Goal: Navigation & Orientation: Find specific page/section

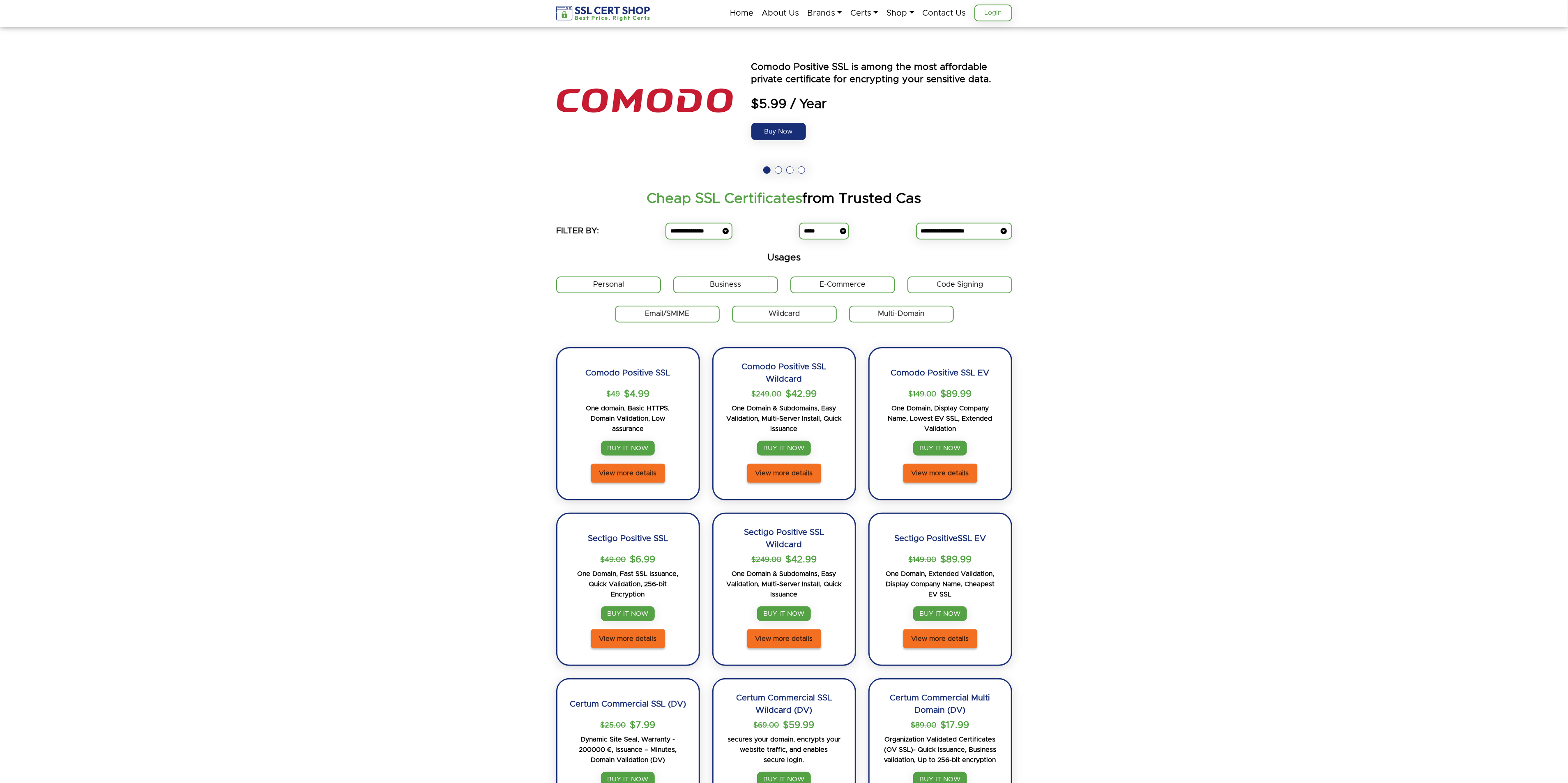
click at [996, 15] on link "Login" at bounding box center [993, 13] width 38 height 17
click at [629, 13] on img at bounding box center [604, 13] width 95 height 15
click at [867, 10] on link "Certs" at bounding box center [864, 13] width 28 height 17
click at [1219, 77] on section "Get Code Sign Certificate , For all those times when you need to sign something…" at bounding box center [784, 108] width 1568 height 164
click at [996, 12] on link "Login" at bounding box center [993, 13] width 38 height 17
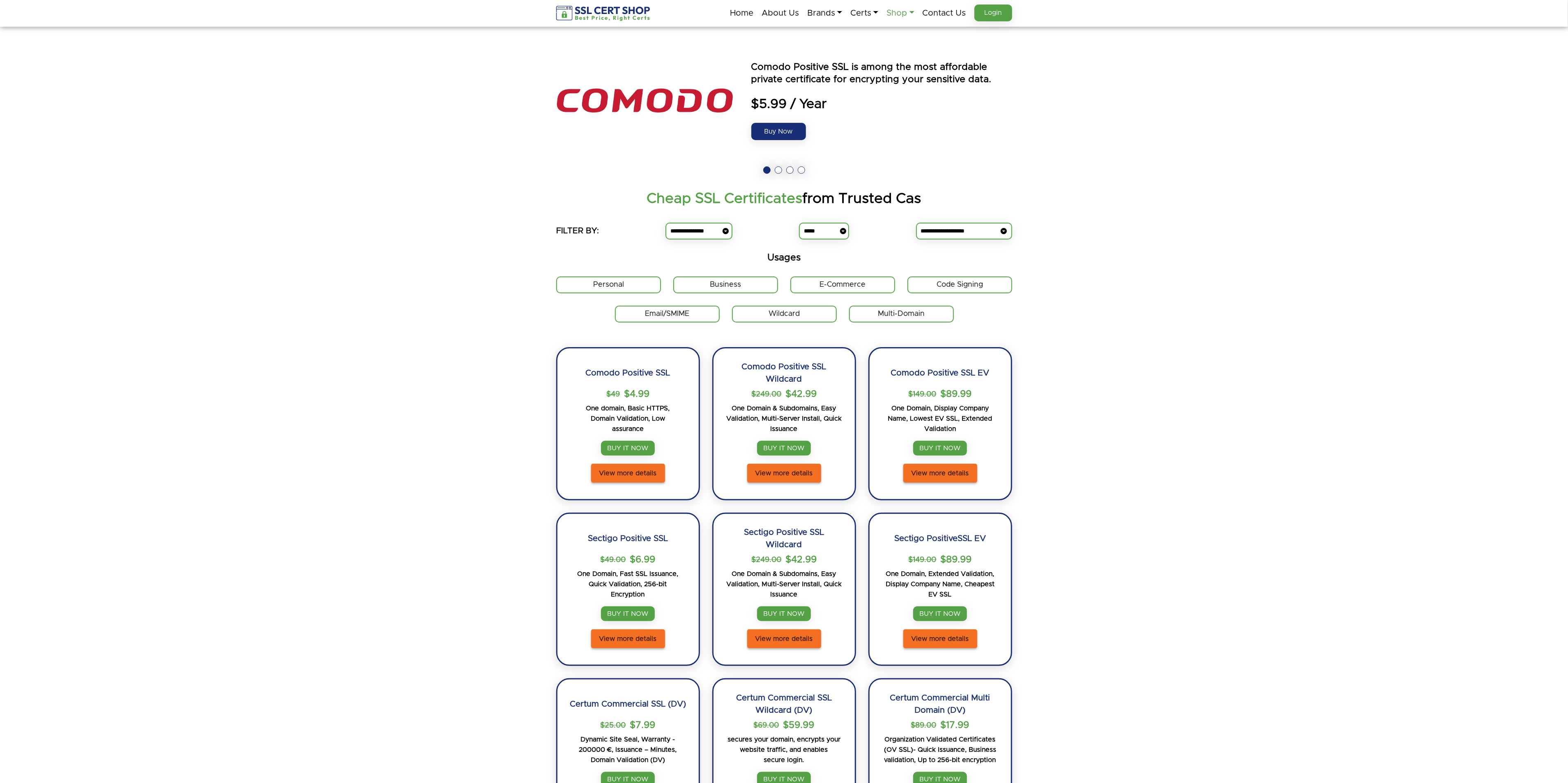
click at [896, 12] on link "Shop" at bounding box center [900, 13] width 27 height 17
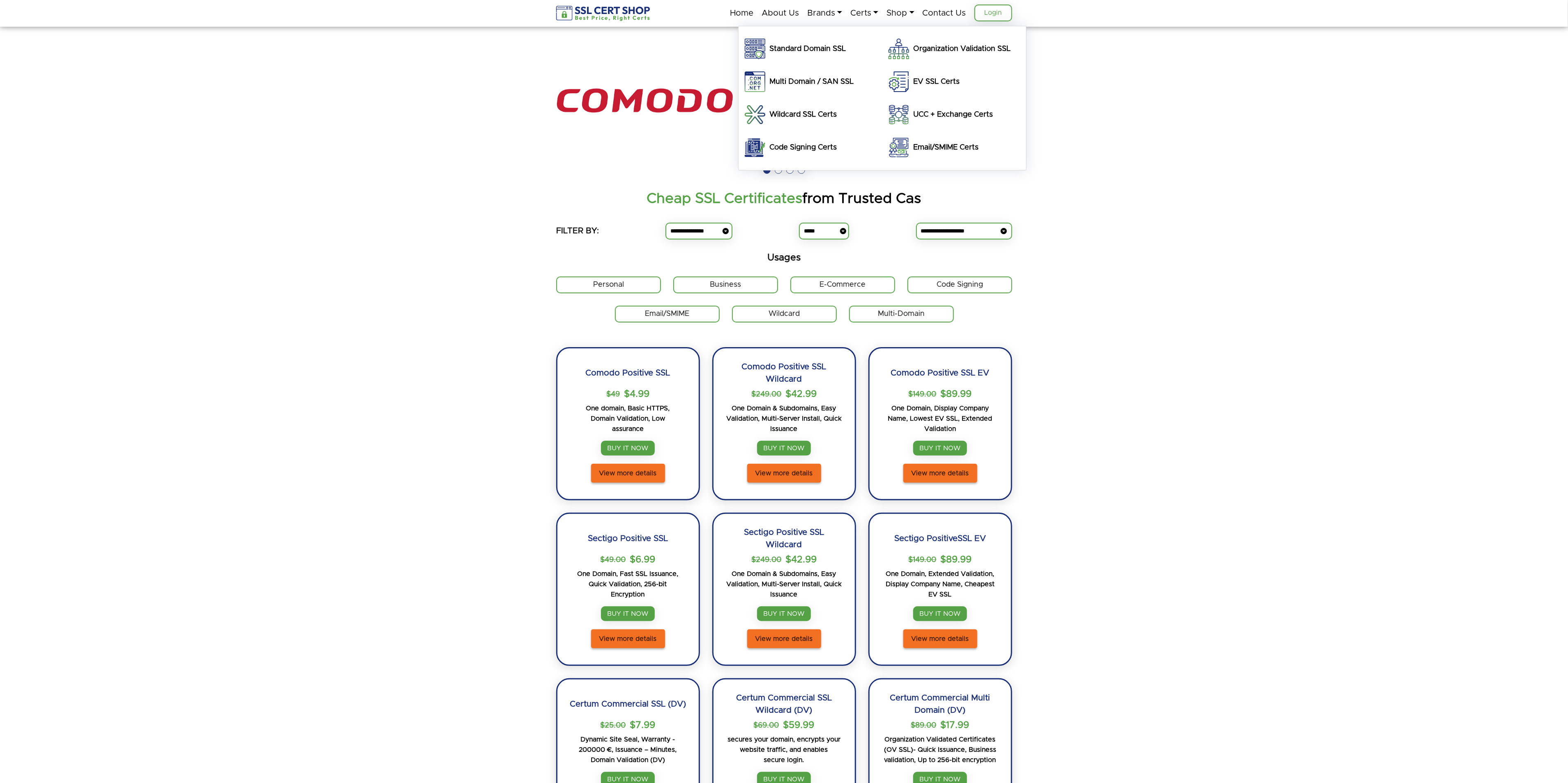
click at [975, 19] on link "Login" at bounding box center [993, 13] width 38 height 17
